Goal: Task Accomplishment & Management: Use online tool/utility

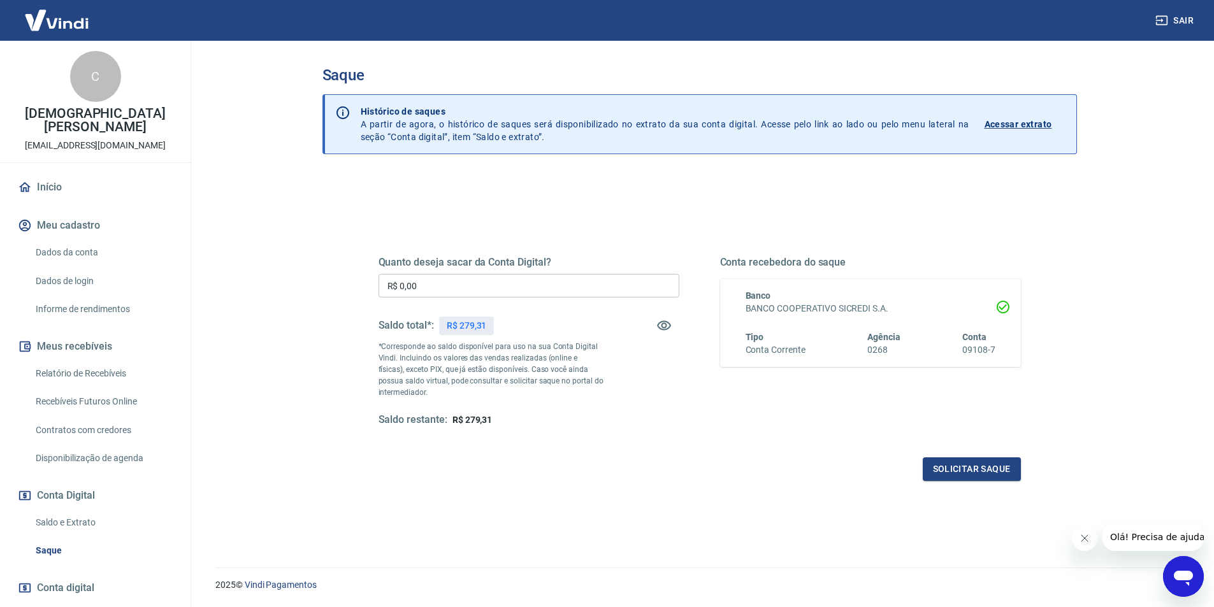
click at [454, 291] on input "R$ 0,00" at bounding box center [529, 286] width 301 height 24
type input "R$ 279,31"
click at [966, 462] on button "Solicitar saque" at bounding box center [972, 470] width 98 height 24
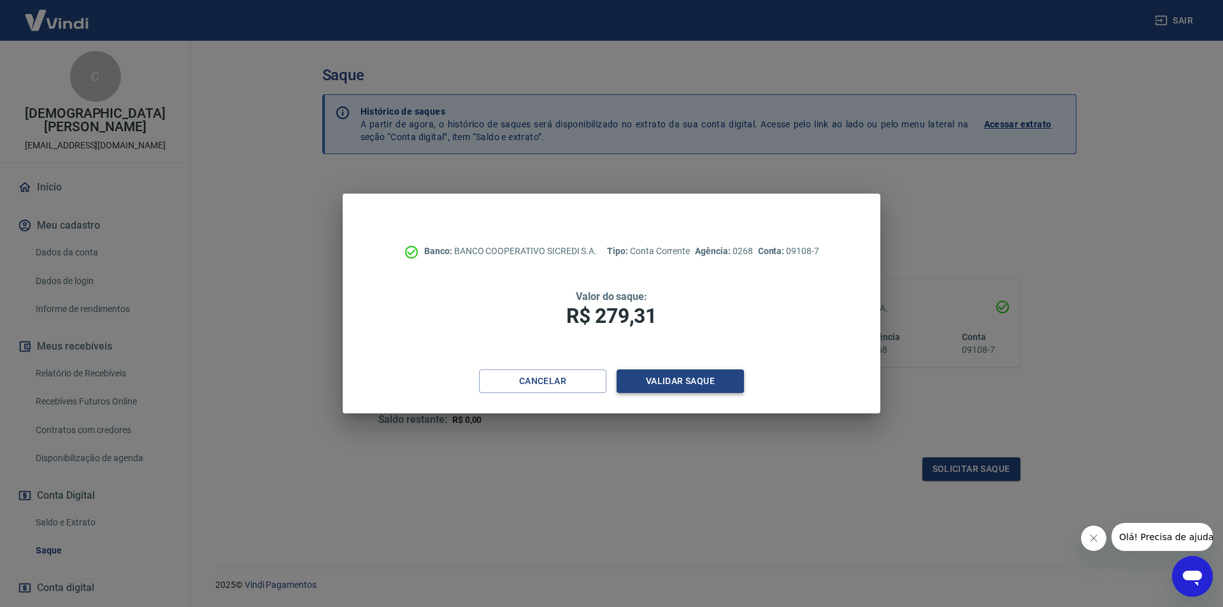
click at [700, 386] on button "Validar saque" at bounding box center [680, 382] width 127 height 24
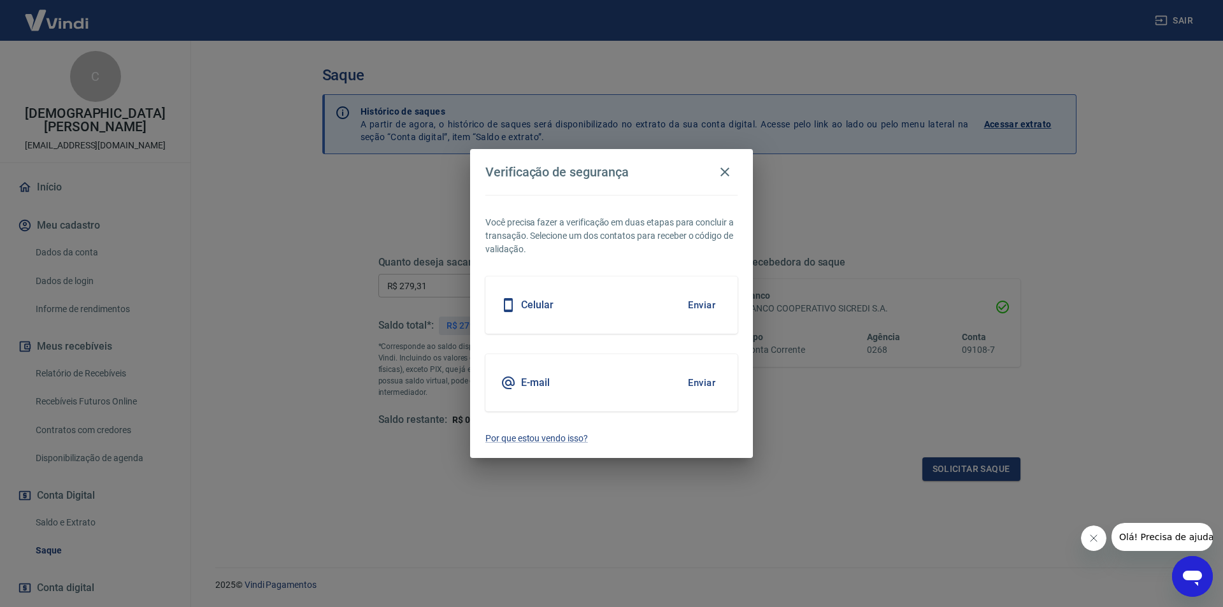
click at [699, 386] on button "Enviar" at bounding box center [701, 383] width 41 height 27
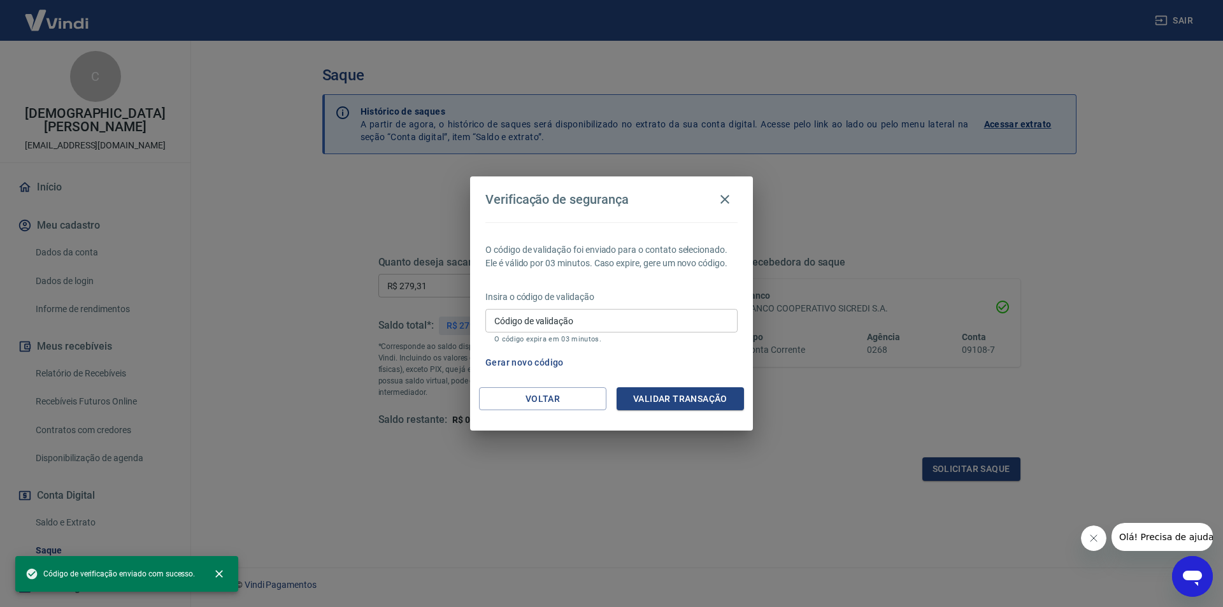
click at [589, 326] on input "Código de validação" at bounding box center [612, 321] width 252 height 24
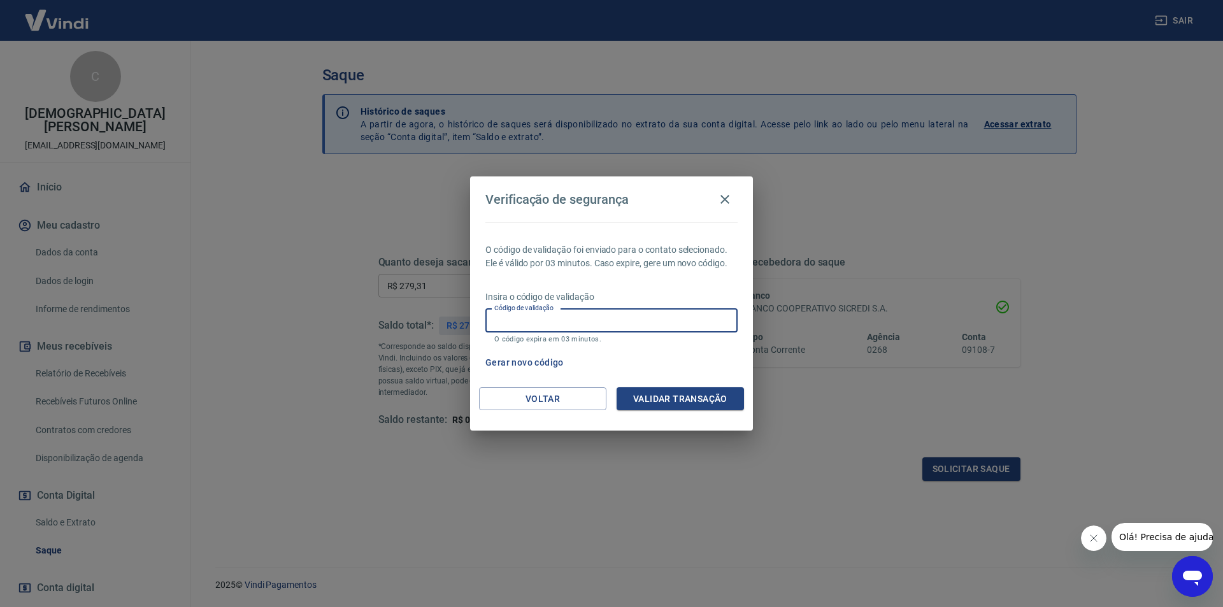
paste input "342167"
type input "342167"
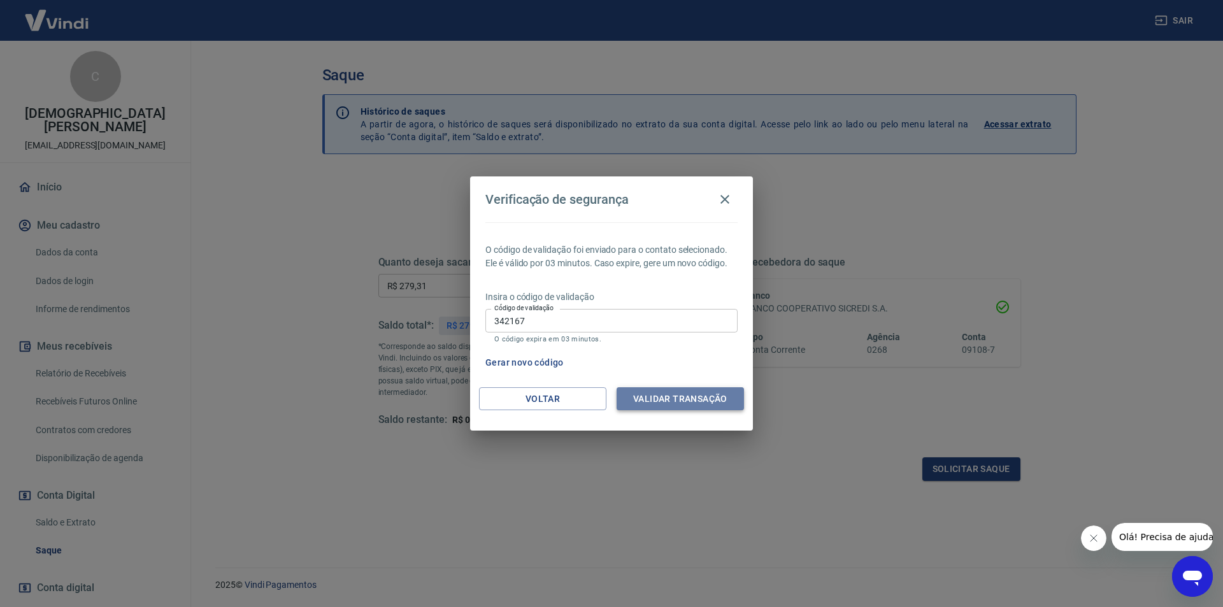
click at [672, 399] on button "Validar transação" at bounding box center [680, 399] width 127 height 24
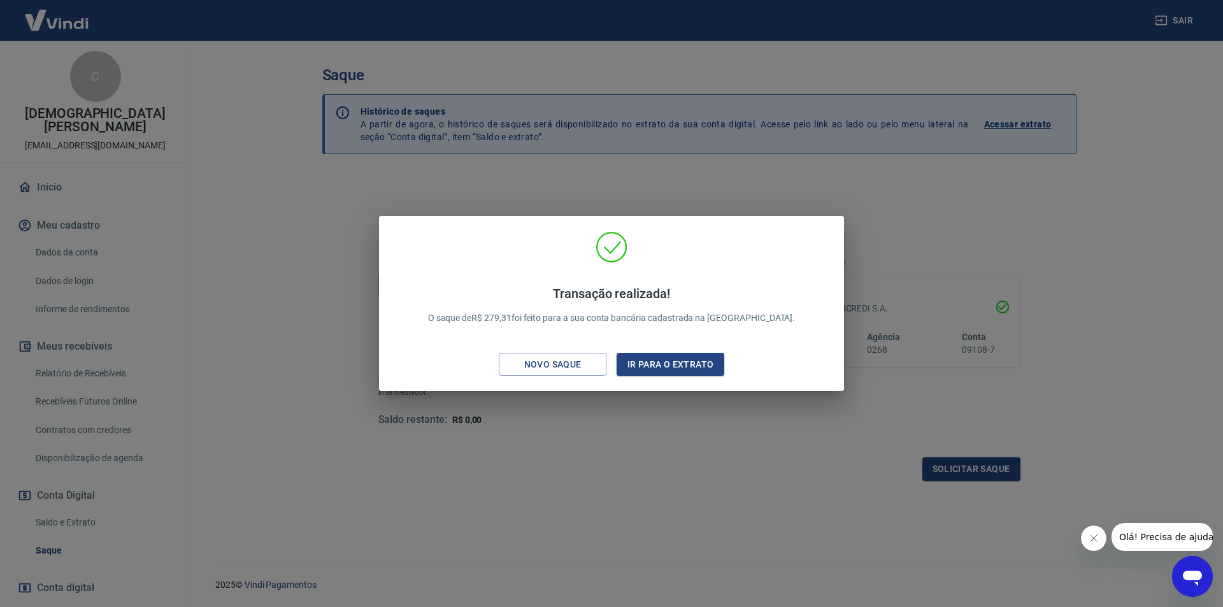
click at [623, 484] on div "Transação realizada! O saque de R$ 279,31 foi feito para a sua conta bancária c…" at bounding box center [611, 303] width 1223 height 607
